Goal: Transaction & Acquisition: Subscribe to service/newsletter

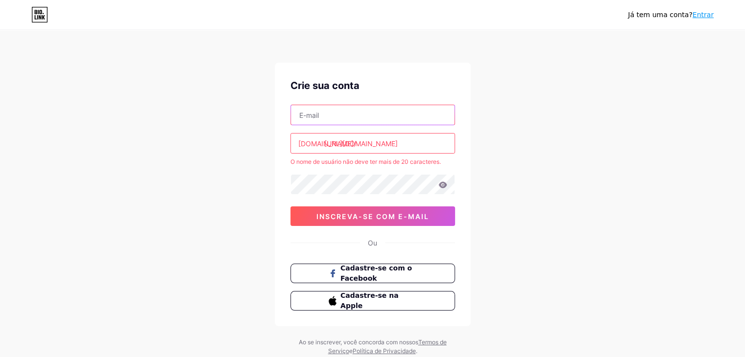
click at [369, 119] on input "text" at bounding box center [373, 115] width 164 height 20
click at [252, 180] on div "Já tem uma conta? Entrar Crie sua conta [DOMAIN_NAME]/ [URL][DOMAIN_NAME] O nom…" at bounding box center [372, 193] width 745 height 387
click at [391, 115] on input "text" at bounding box center [373, 115] width 164 height 20
type input "[PERSON_NAME][EMAIL_ADDRESS][DOMAIN_NAME]"
click at [413, 114] on input "[PERSON_NAME][EMAIL_ADDRESS][DOMAIN_NAME]" at bounding box center [373, 115] width 164 height 20
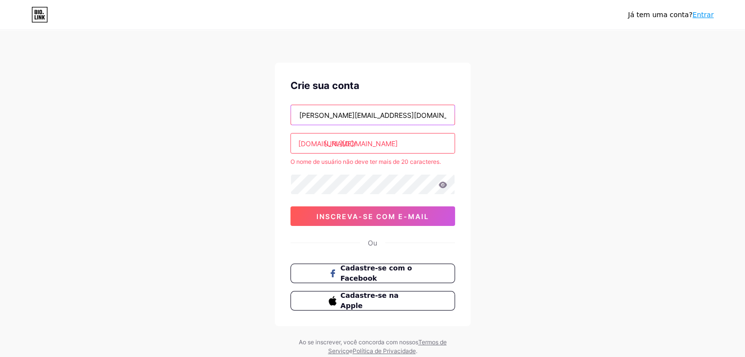
drag, startPoint x: 421, startPoint y: 118, endPoint x: 271, endPoint y: 119, distance: 149.8
click at [271, 119] on div "Já tem uma conta? Entrar Crie sua conta [PERSON_NAME][EMAIL_ADDRESS][DOMAIN_NAM…" at bounding box center [372, 193] width 745 height 387
click at [315, 115] on input "text" at bounding box center [373, 115] width 164 height 20
type input "[EMAIL_ADDRESS][DOMAIN_NAME]"
drag, startPoint x: 439, startPoint y: 140, endPoint x: 268, endPoint y: 144, distance: 170.9
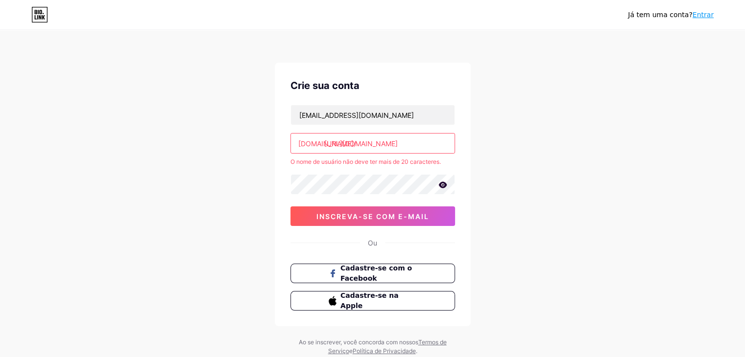
click at [268, 144] on div "Já tem uma conta? Entrar Crie sua conta [EMAIL_ADDRESS][DOMAIN_NAME] [DOMAIN_NA…" at bounding box center [372, 193] width 745 height 387
click at [347, 141] on input "[URL][DOMAIN_NAME]" at bounding box center [373, 144] width 164 height 20
drag, startPoint x: 298, startPoint y: 143, endPoint x: 315, endPoint y: 143, distance: 17.6
click at [315, 143] on font "[DOMAIN_NAME]/" at bounding box center [327, 144] width 58 height 8
type input "https//[DOMAIN_NAME][URL][DOMAIN_NAME]"
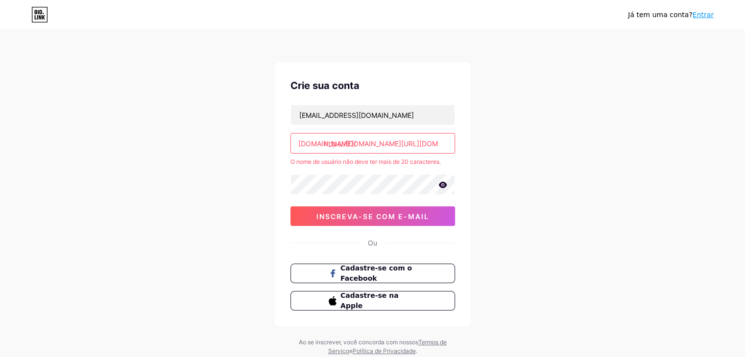
click at [234, 159] on div "Já tem uma conta? Entrar Crie sua conta [EMAIL_ADDRESS][DOMAIN_NAME] [DOMAIN_NA…" at bounding box center [372, 193] width 745 height 387
drag, startPoint x: 296, startPoint y: 142, endPoint x: 495, endPoint y: 155, distance: 199.2
click at [495, 155] on div "Já tem uma conta? Entrar Crie sua conta [EMAIL_ADDRESS][DOMAIN_NAME] [DOMAIN_NA…" at bounding box center [372, 193] width 745 height 387
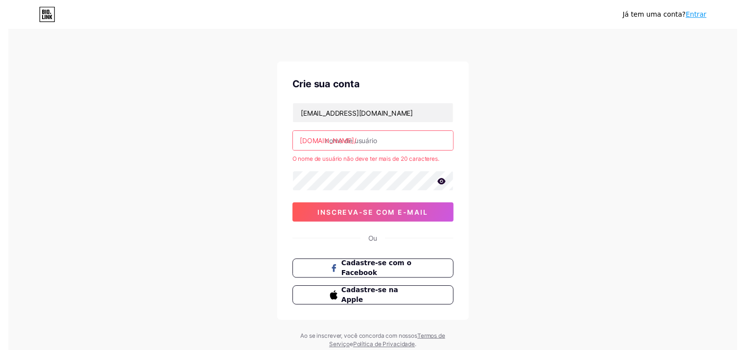
scroll to position [0, 0]
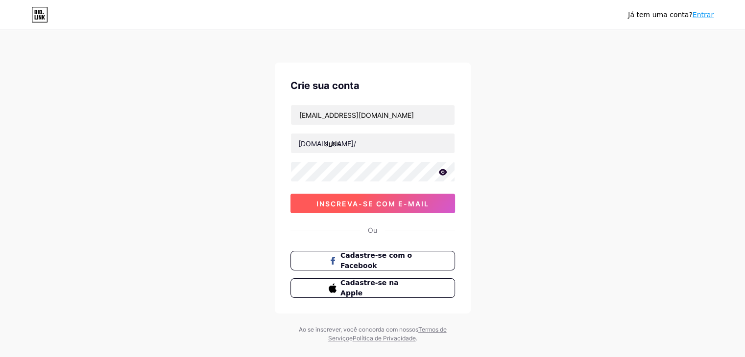
click at [376, 203] on font "inscreva-se com e-mail" at bounding box center [372, 204] width 113 height 8
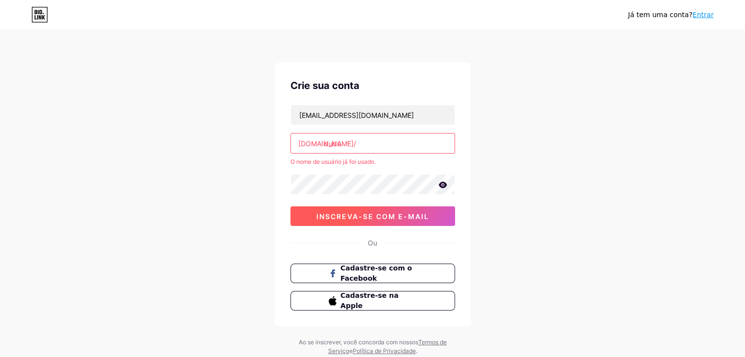
click at [358, 216] on font "inscreva-se com e-mail" at bounding box center [372, 216] width 113 height 8
click at [350, 146] on input "dudu" at bounding box center [373, 144] width 164 height 20
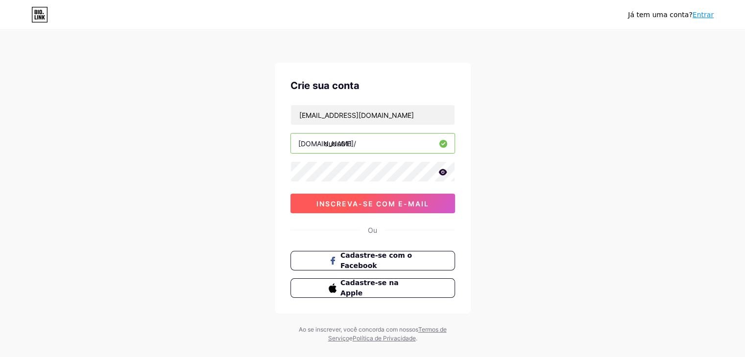
click at [351, 196] on button "inscreva-se com e-mail" at bounding box center [372, 204] width 164 height 20
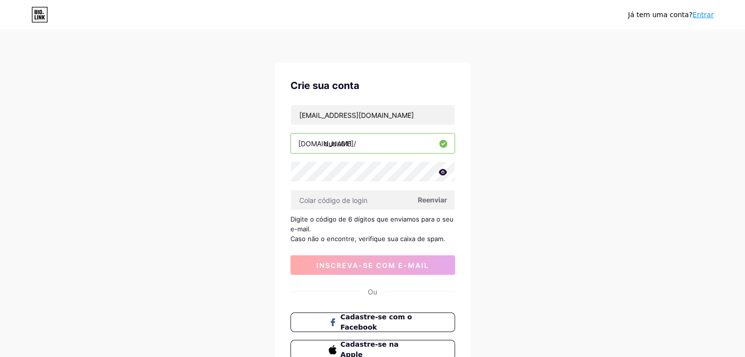
click at [390, 139] on input "dudu011" at bounding box center [373, 144] width 164 height 20
type input "d"
type input "cursospt1"
click at [366, 204] on input "text" at bounding box center [373, 200] width 164 height 20
click at [429, 201] on font "Reenviar" at bounding box center [432, 200] width 29 height 8
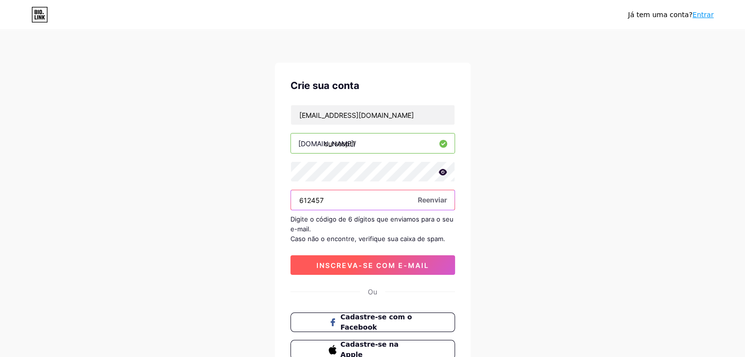
type input "612457"
click at [419, 266] on font "inscreva-se com e-mail" at bounding box center [372, 265] width 113 height 8
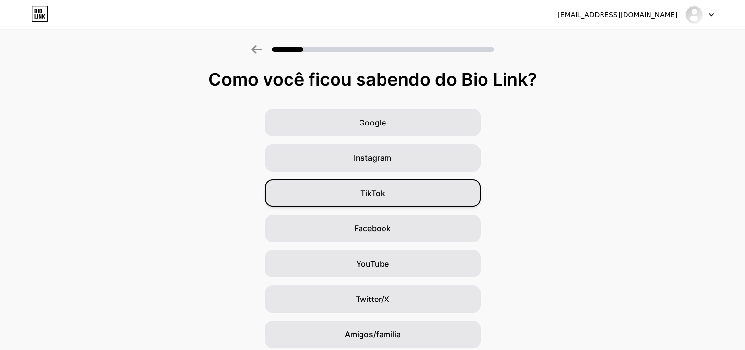
click at [431, 195] on div "TikTok" at bounding box center [372, 192] width 215 height 27
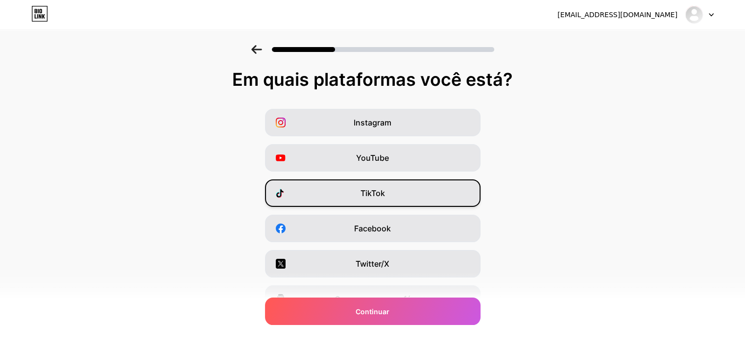
click at [382, 199] on div "TikTok" at bounding box center [372, 192] width 215 height 27
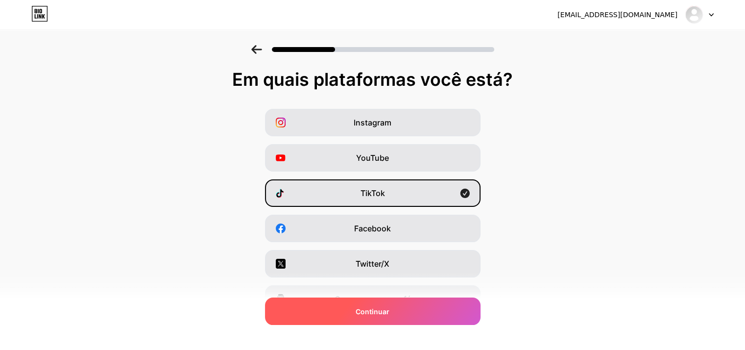
click at [395, 309] on div "Continuar" at bounding box center [372, 310] width 215 height 27
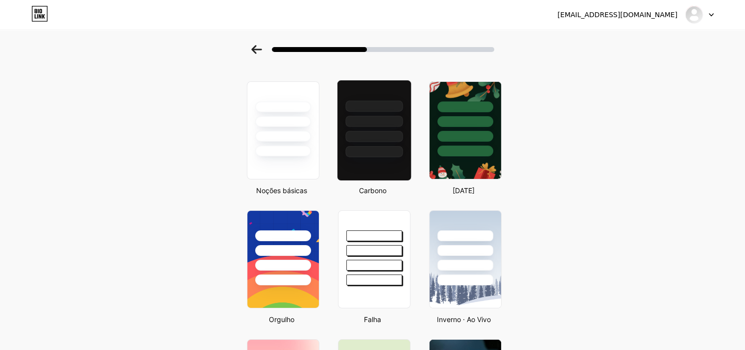
scroll to position [0, 3]
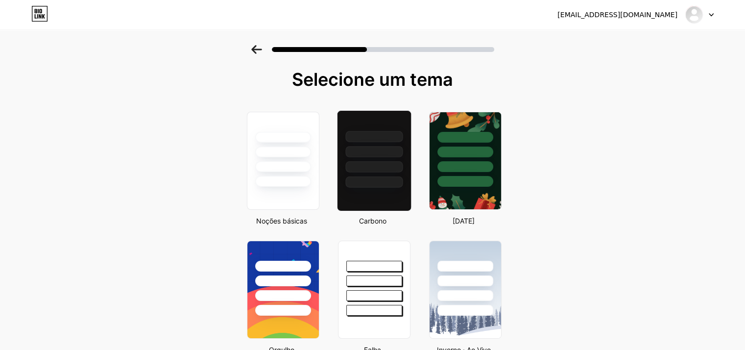
click at [369, 181] on div at bounding box center [373, 181] width 57 height 11
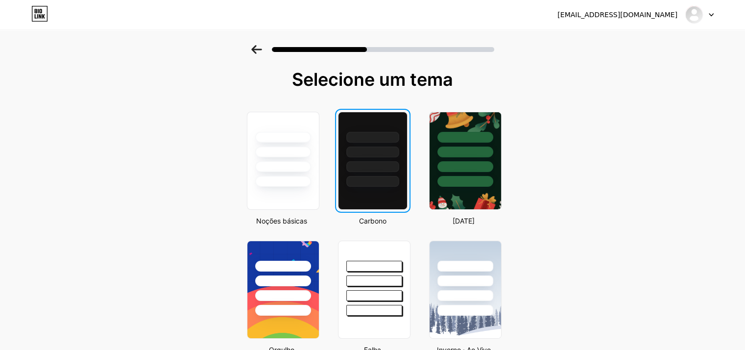
scroll to position [0, 0]
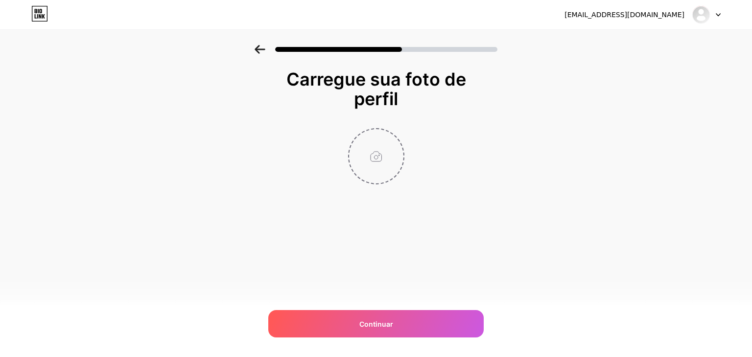
click at [372, 161] on input "file" at bounding box center [376, 156] width 54 height 54
type input "C:\fakepath\tiktok.png"
click at [392, 338] on div "[EMAIL_ADDRESS][DOMAIN_NAME] Sair Link copiado Carregue sua foto de perfil Cont…" at bounding box center [376, 178] width 752 height 357
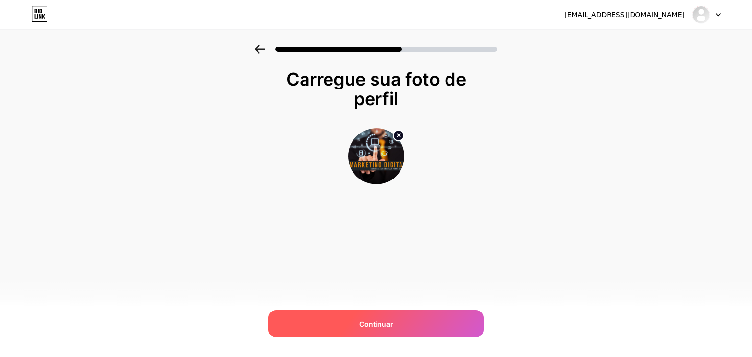
click at [391, 329] on div "Continuar" at bounding box center [375, 323] width 215 height 27
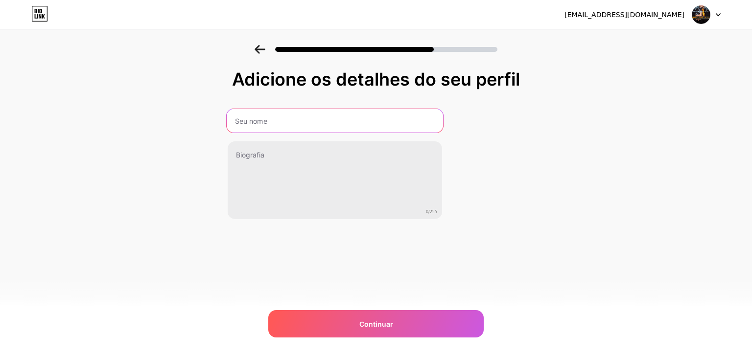
click at [294, 128] on input "text" at bounding box center [335, 120] width 216 height 23
type input "cursospt1"
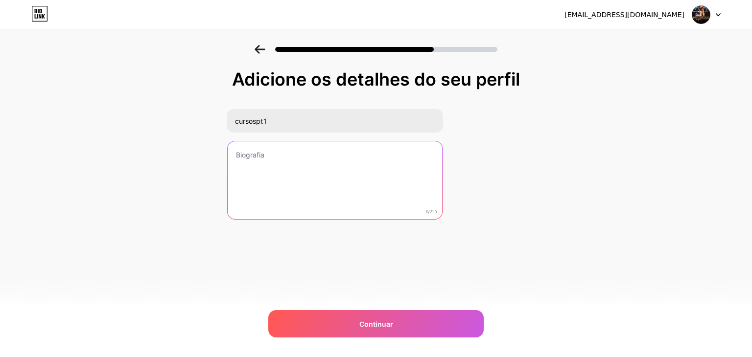
click at [279, 160] on textarea at bounding box center [335, 180] width 214 height 79
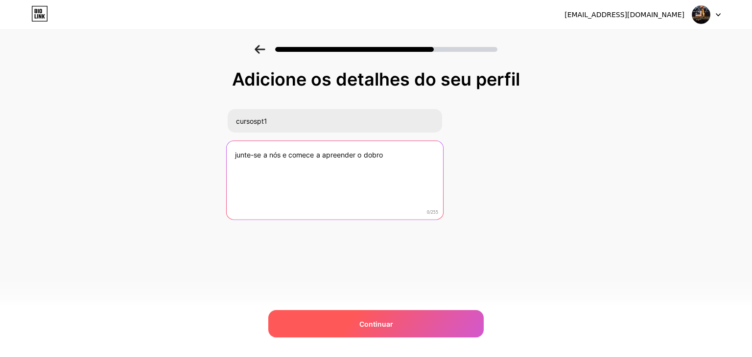
type textarea "junte-se a nós e comece a apreender o dobro"
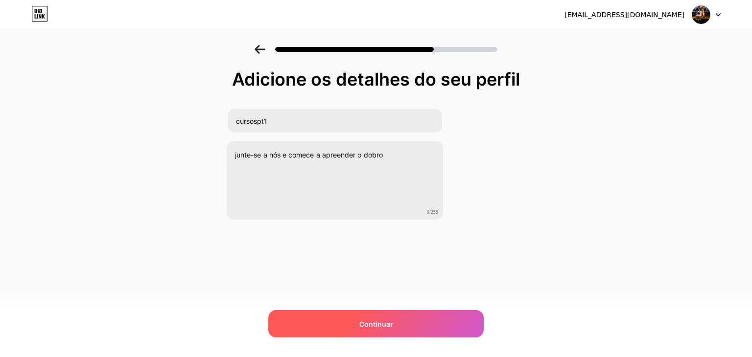
click at [354, 322] on div "Continuar" at bounding box center [375, 323] width 215 height 27
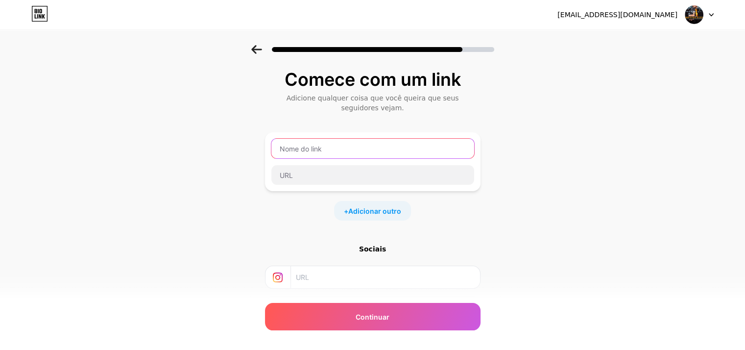
click at [361, 151] on input "text" at bounding box center [372, 149] width 203 height 20
paste input "50 Receitas Saudáveis para o seu"
type input "50 Receitas Saudáveis para o seu pet"
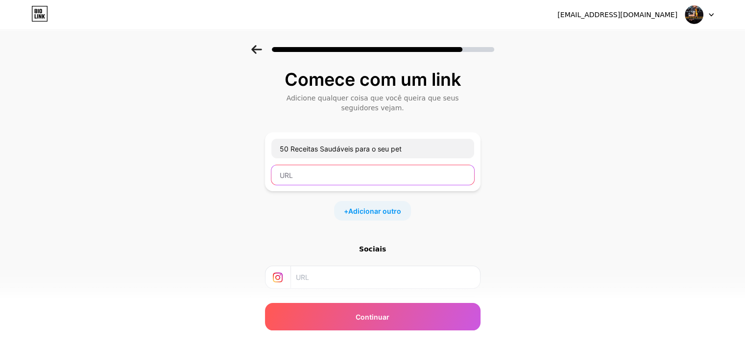
click at [381, 177] on input "text" at bounding box center [372, 175] width 203 height 20
paste input "[URL][DOMAIN_NAME]"
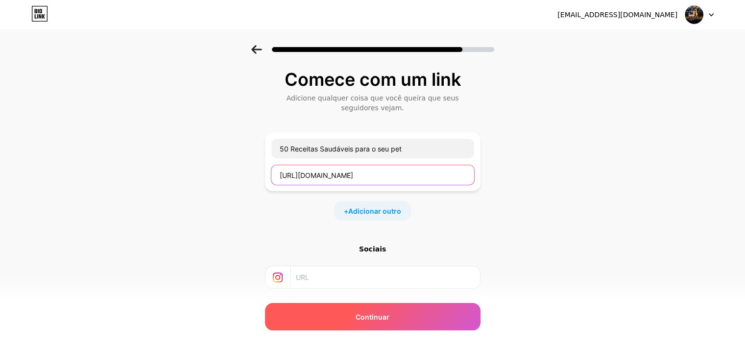
type input "[URL][DOMAIN_NAME]"
click at [367, 310] on div "Continuar" at bounding box center [372, 316] width 215 height 27
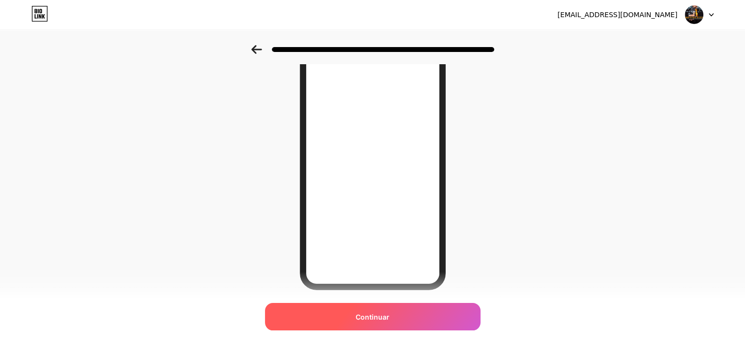
scroll to position [110, 0]
click at [369, 320] on font "Continuar" at bounding box center [372, 316] width 34 height 8
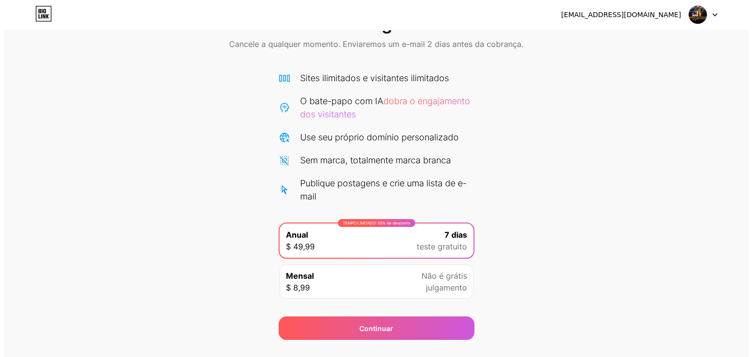
scroll to position [50, 0]
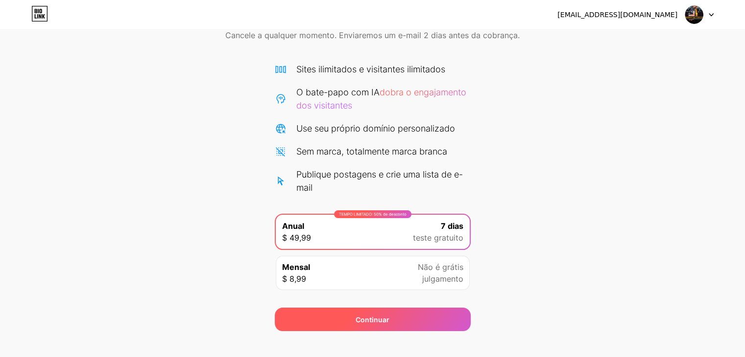
click at [377, 321] on font "Continuar" at bounding box center [372, 320] width 34 height 8
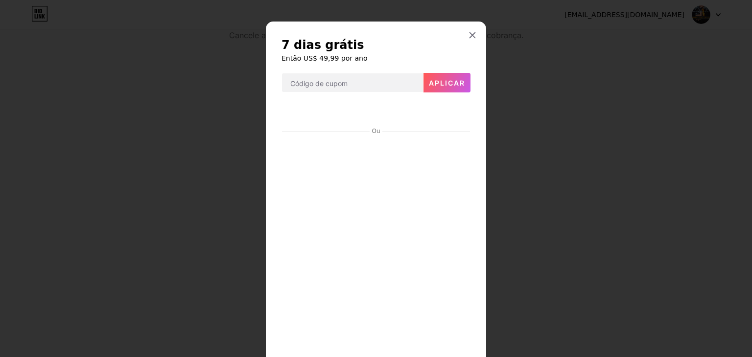
scroll to position [64, 0]
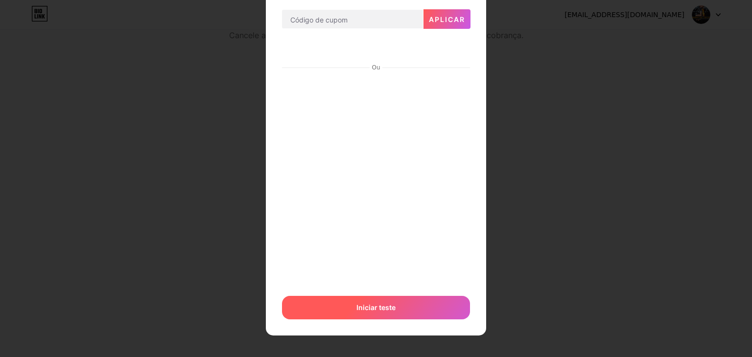
click at [341, 300] on div "Iniciar teste" at bounding box center [376, 307] width 188 height 23
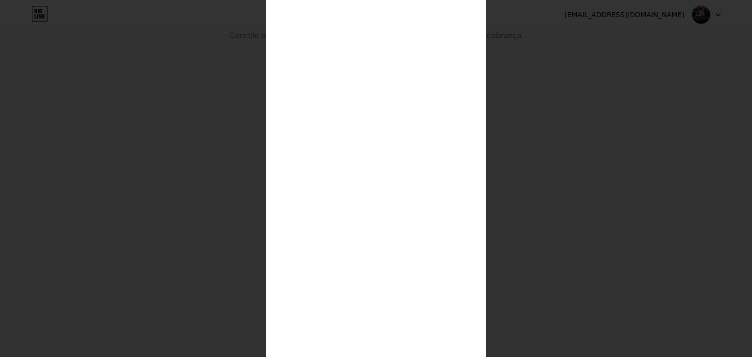
scroll to position [257, 0]
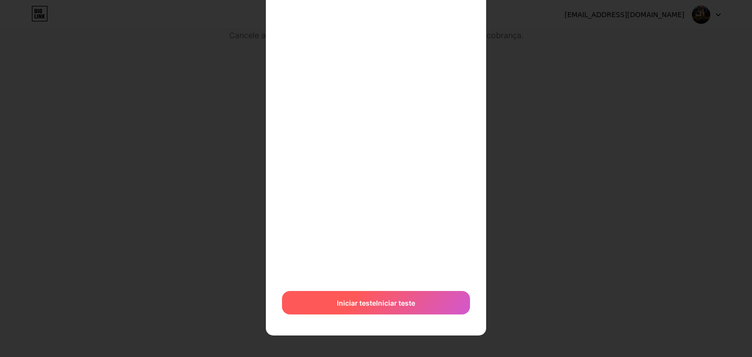
click at [368, 304] on font "Iniciar teste" at bounding box center [356, 303] width 39 height 8
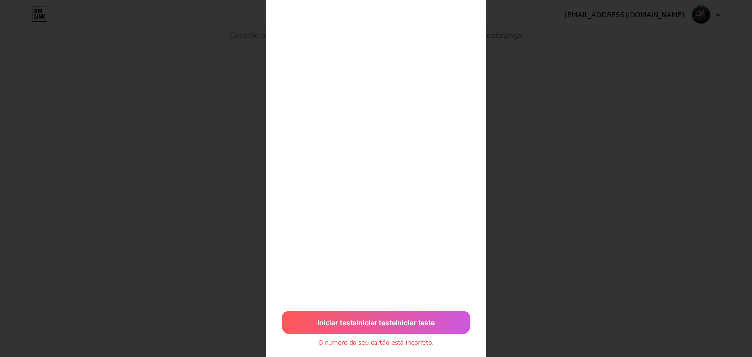
scroll to position [265, 0]
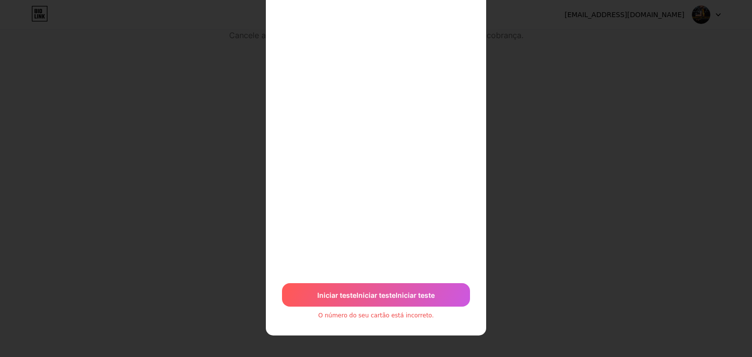
click at [558, 182] on div "7 dias grátis Então US$ 49,99 por ano Aplicar Ou Iniciar teste Iniciar teste In…" at bounding box center [376, 46] width 752 height 622
